Goal: Task Accomplishment & Management: Complete application form

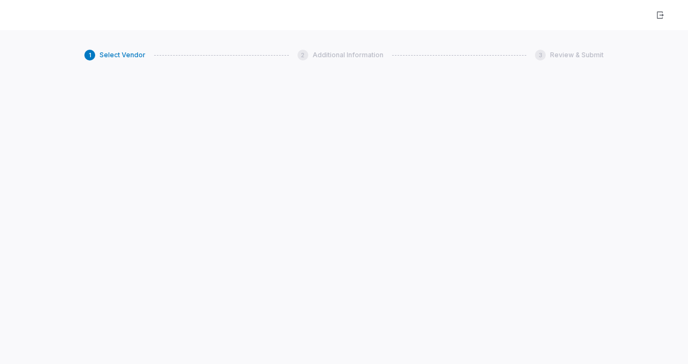
click at [115, 65] on div "1 Select Vendor 2 Additional Information 3 Review & Submit" at bounding box center [343, 55] width 519 height 28
click at [114, 57] on span "Select Vendor" at bounding box center [122, 55] width 46 height 9
click at [91, 56] on div "1" at bounding box center [89, 55] width 11 height 11
click at [125, 53] on span "Select Vendor" at bounding box center [122, 55] width 46 height 9
click at [662, 14] on icon "button" at bounding box center [660, 14] width 7 height 7
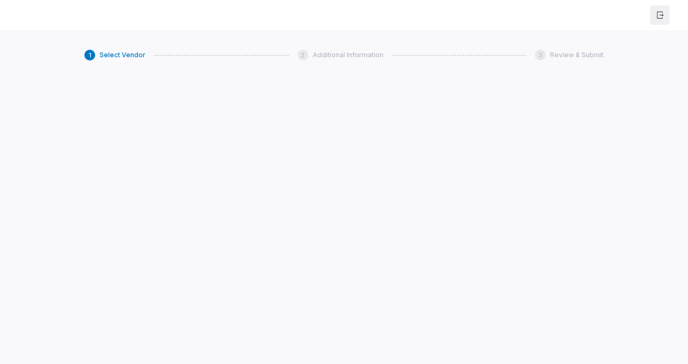
click at [662, 16] on icon "button" at bounding box center [660, 14] width 7 height 7
drag, startPoint x: 490, startPoint y: 133, endPoint x: 489, endPoint y: 128, distance: 5.5
click at [490, 133] on div "1 Select Vendor 2 Additional Information 3 Review & Submit" at bounding box center [344, 212] width 688 height 364
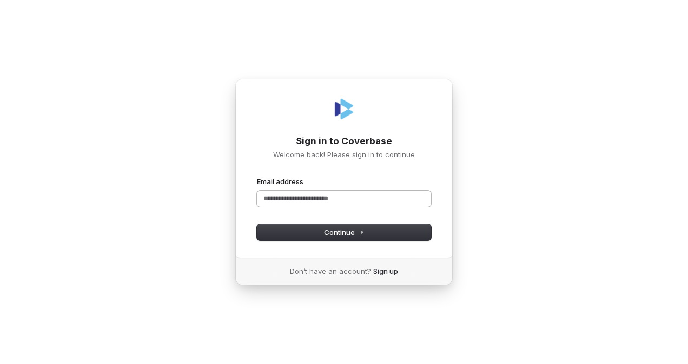
click at [328, 199] on input "Email address" at bounding box center [344, 199] width 174 height 16
click at [334, 235] on span "Continue" at bounding box center [344, 233] width 41 height 10
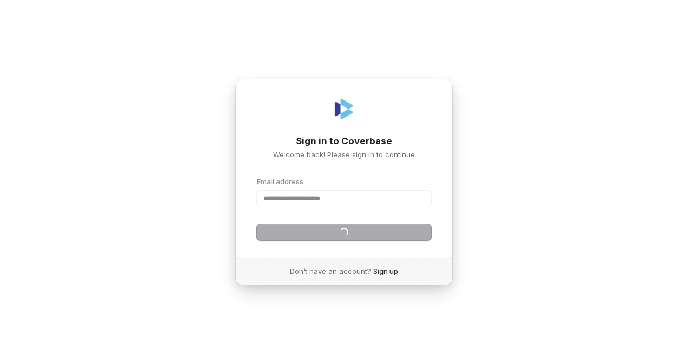
type input "**********"
